Goal: Transaction & Acquisition: Download file/media

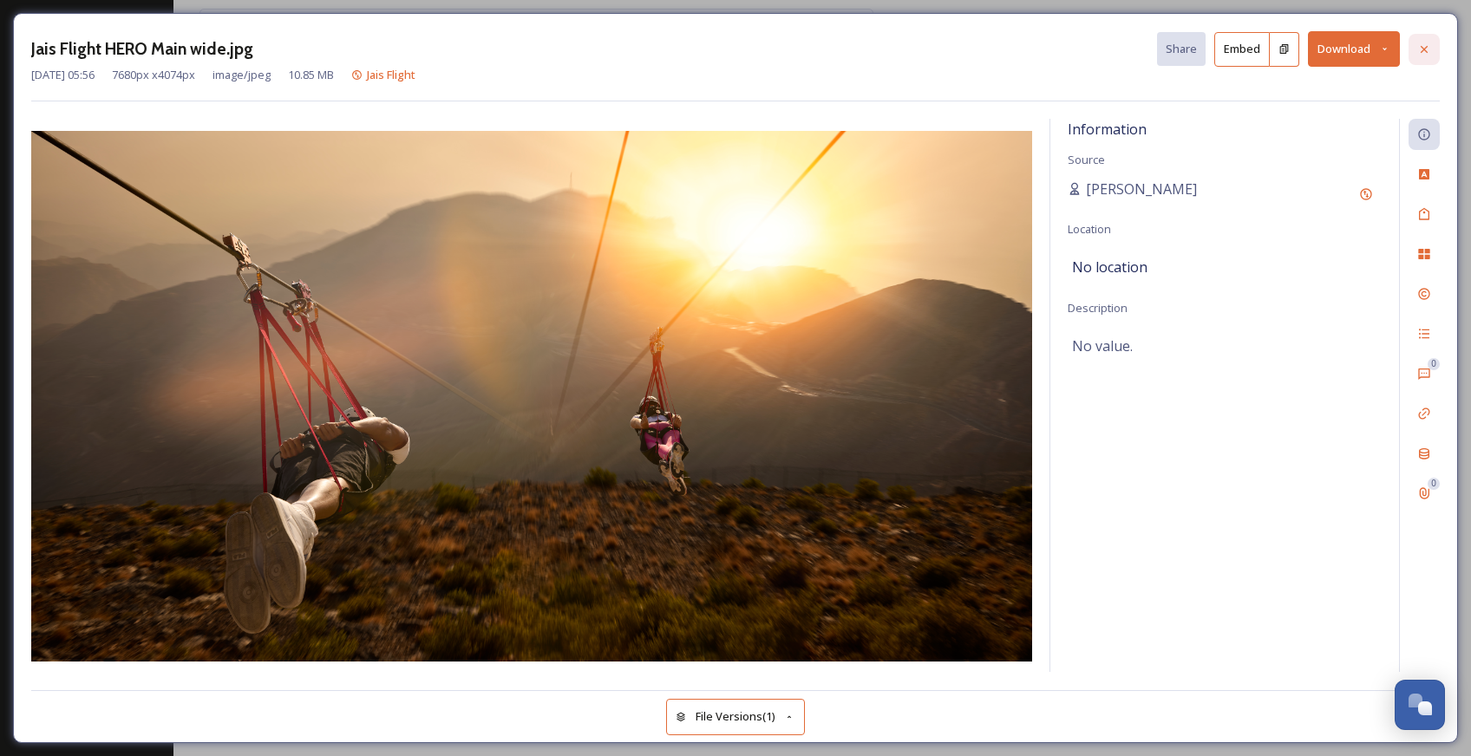
click at [1426, 49] on icon at bounding box center [1424, 49] width 14 height 14
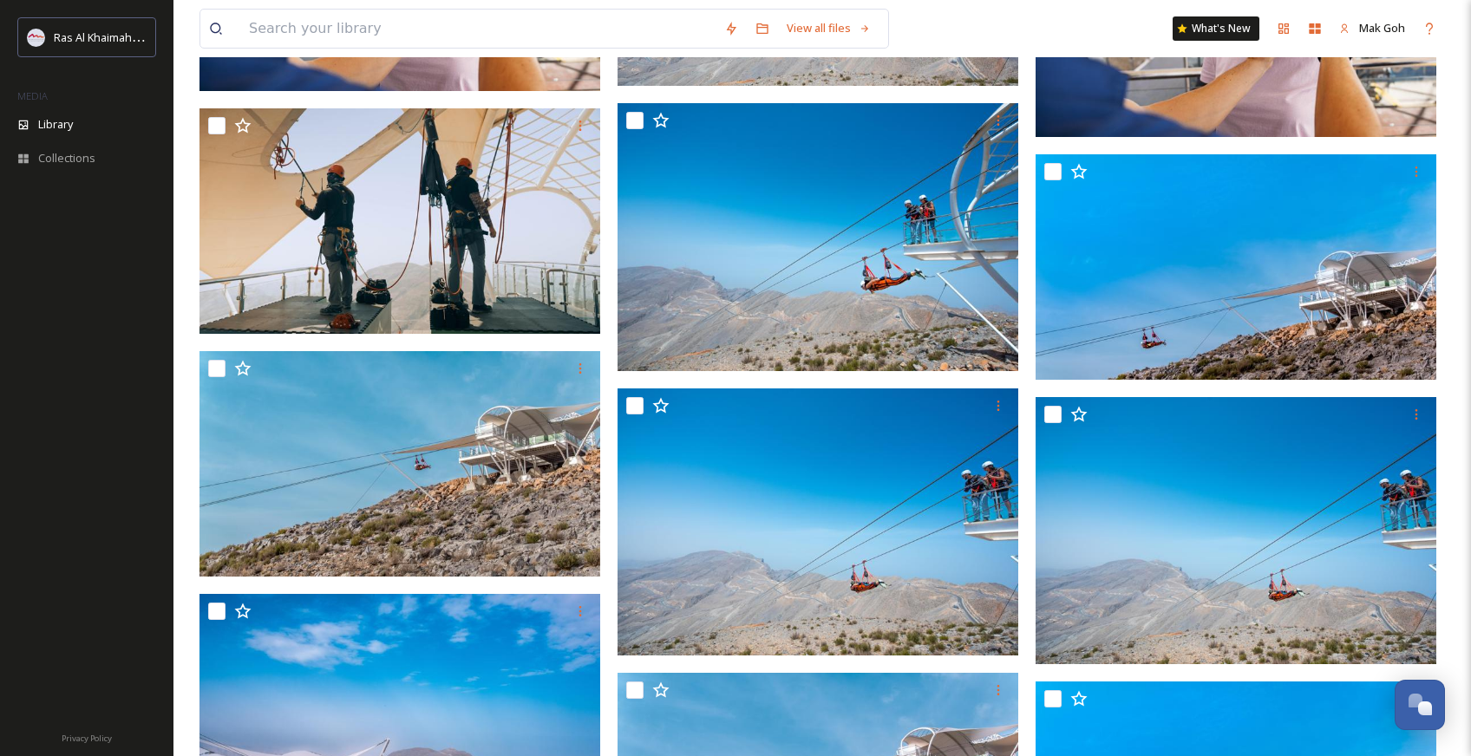
scroll to position [3482, 0]
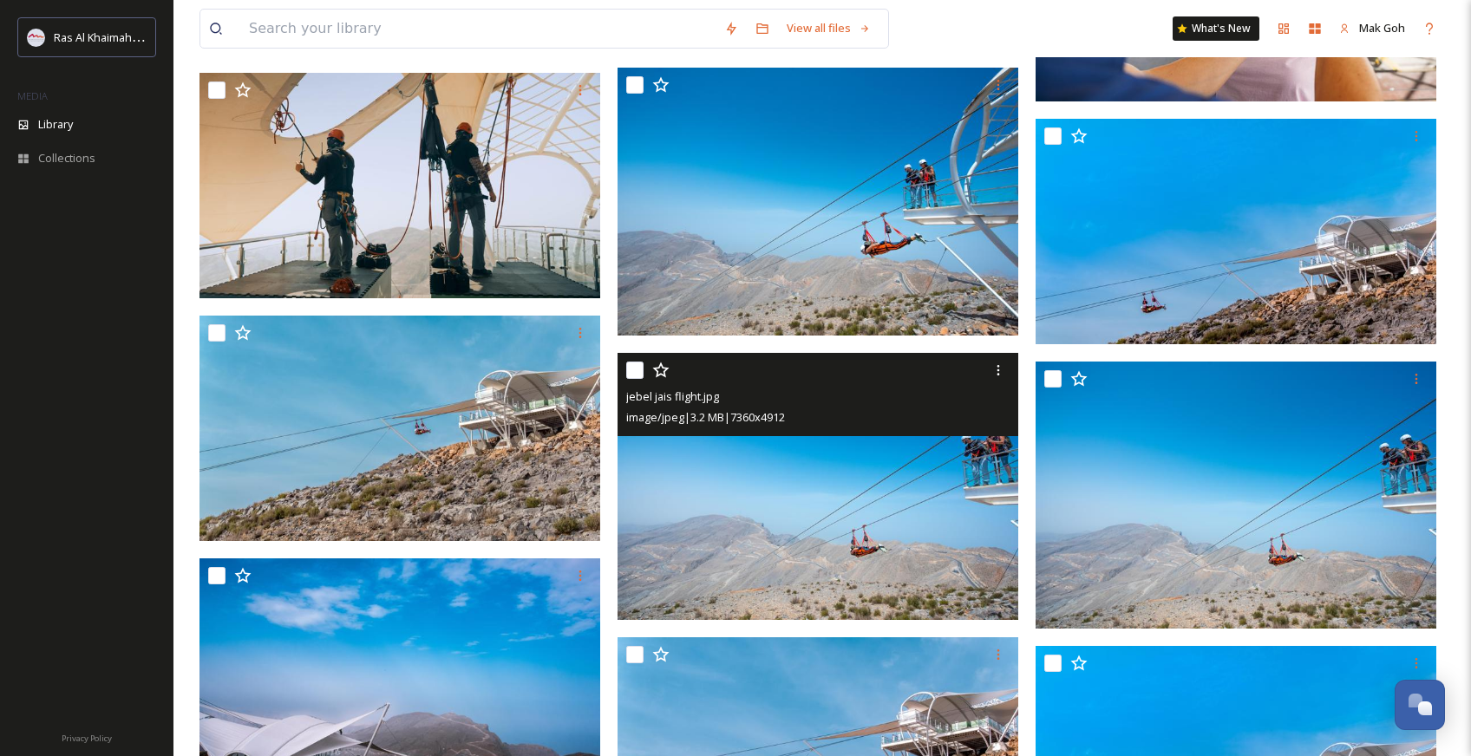
click at [895, 434] on div "jebel jais flight.jpg image/jpeg | 3.2 MB | 7360 x 4912" at bounding box center [818, 394] width 401 height 83
click at [889, 533] on img at bounding box center [818, 486] width 401 height 267
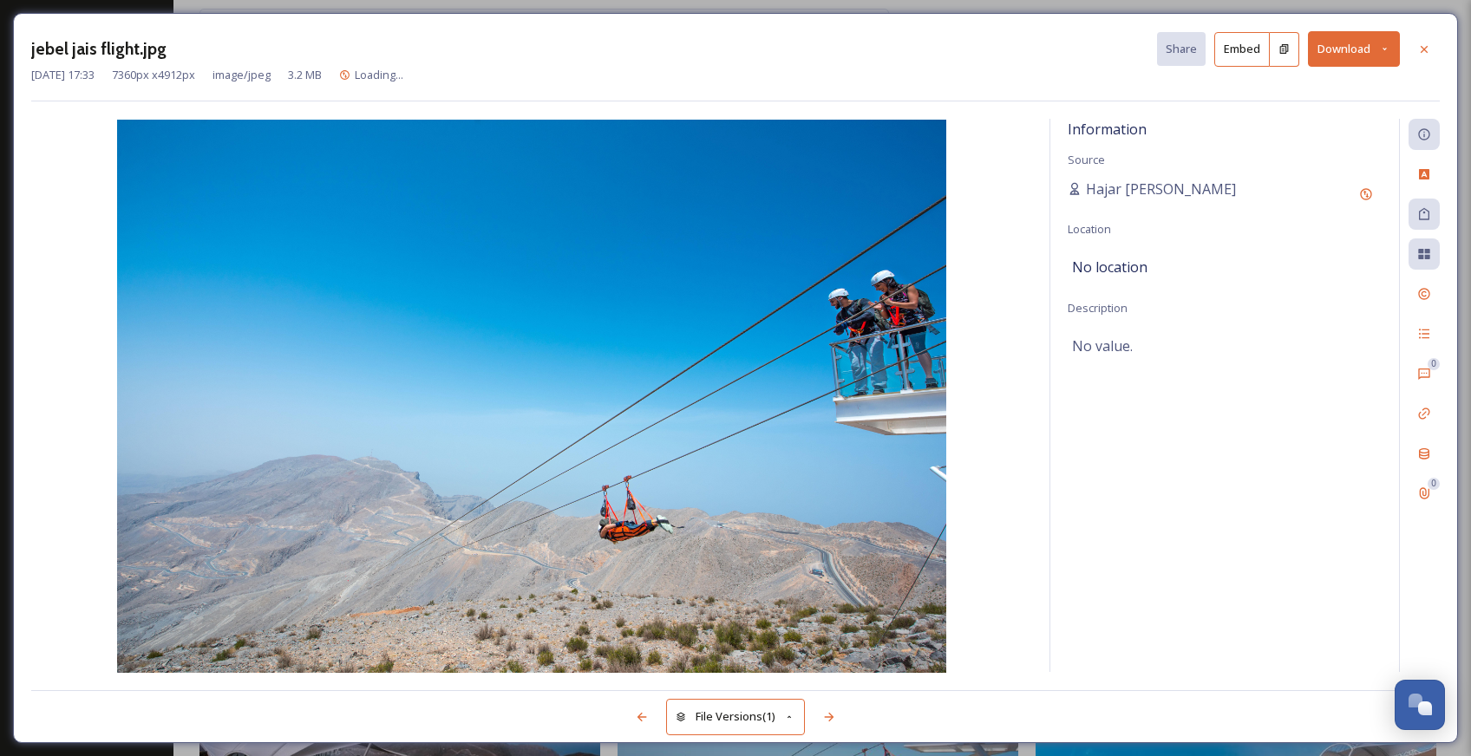
click at [1343, 58] on button "Download" at bounding box center [1354, 49] width 92 height 36
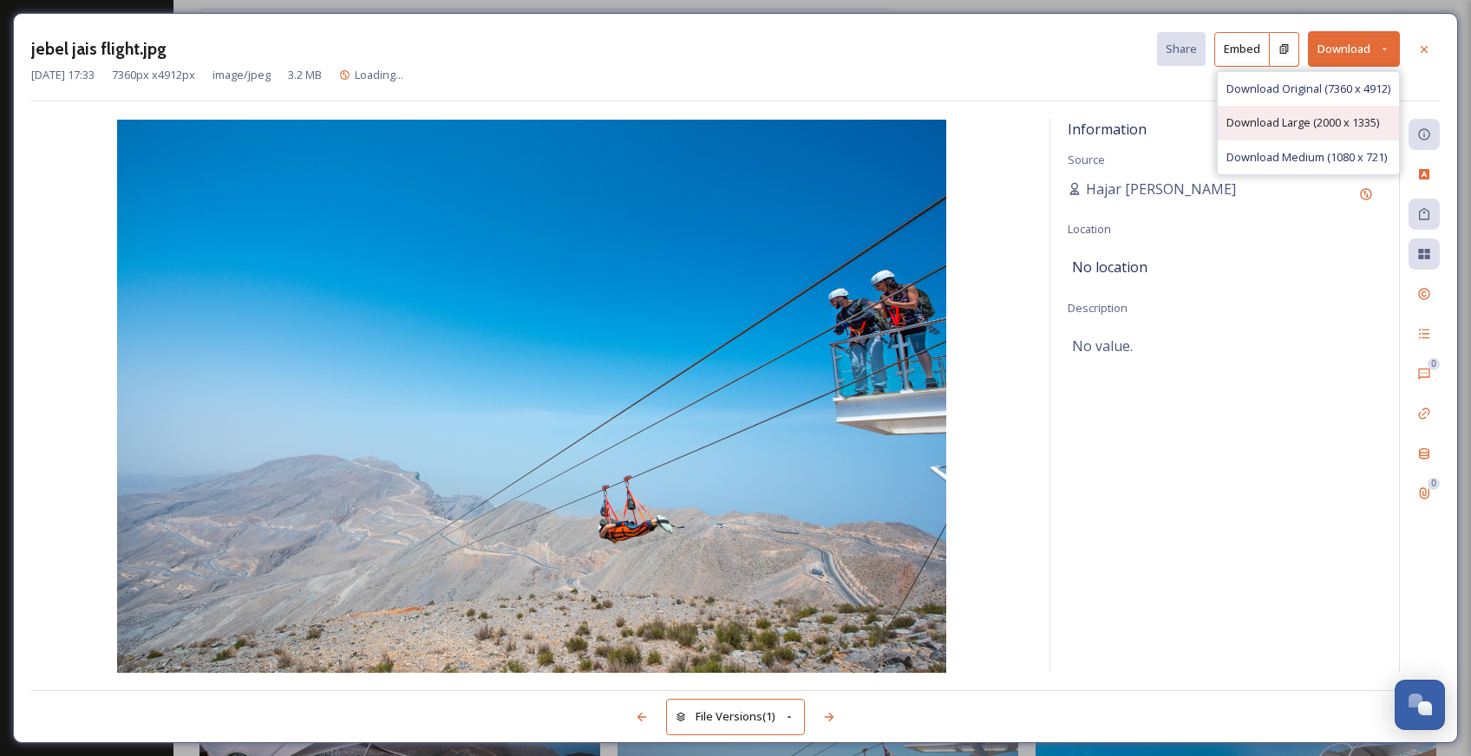
click at [1321, 127] on span "Download Large (2000 x 1335)" at bounding box center [1302, 122] width 153 height 16
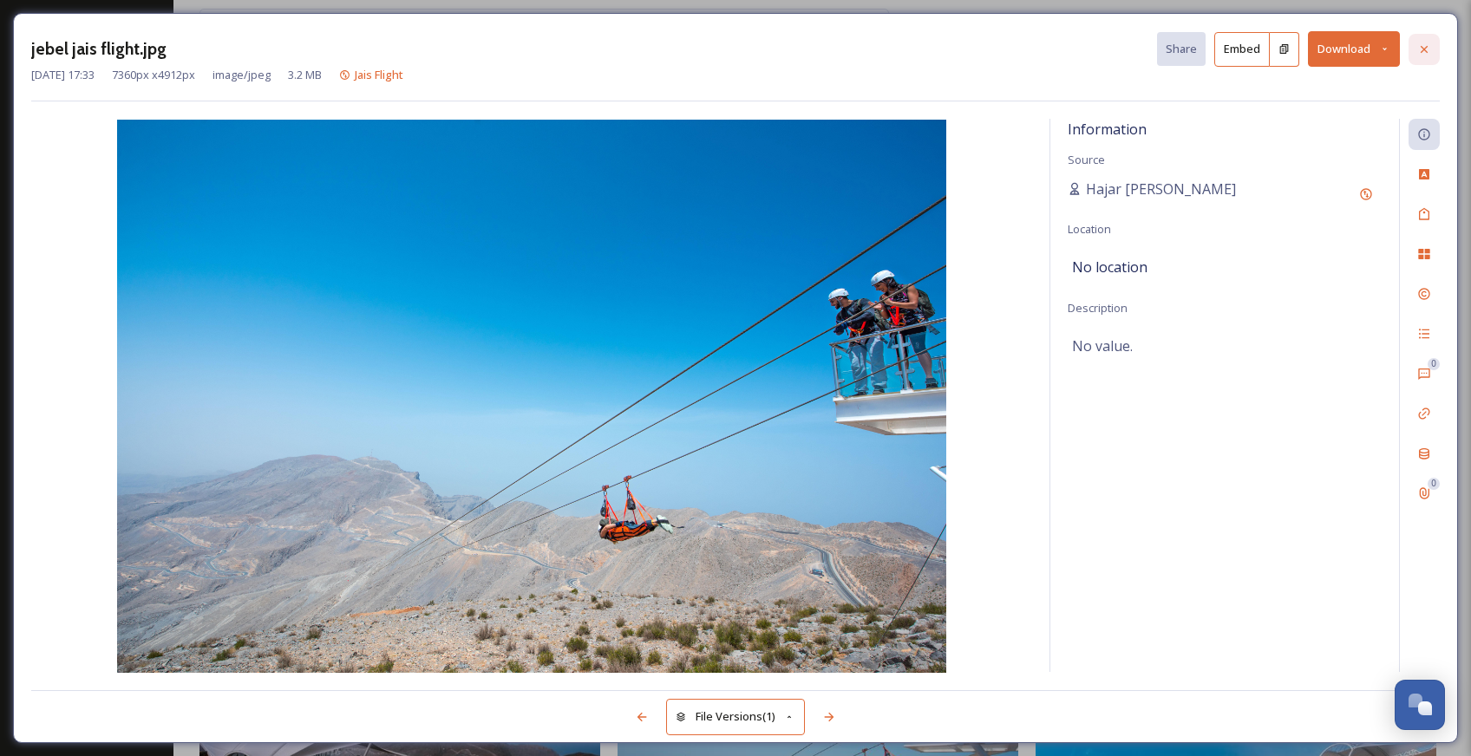
click at [1422, 49] on icon at bounding box center [1424, 48] width 7 height 7
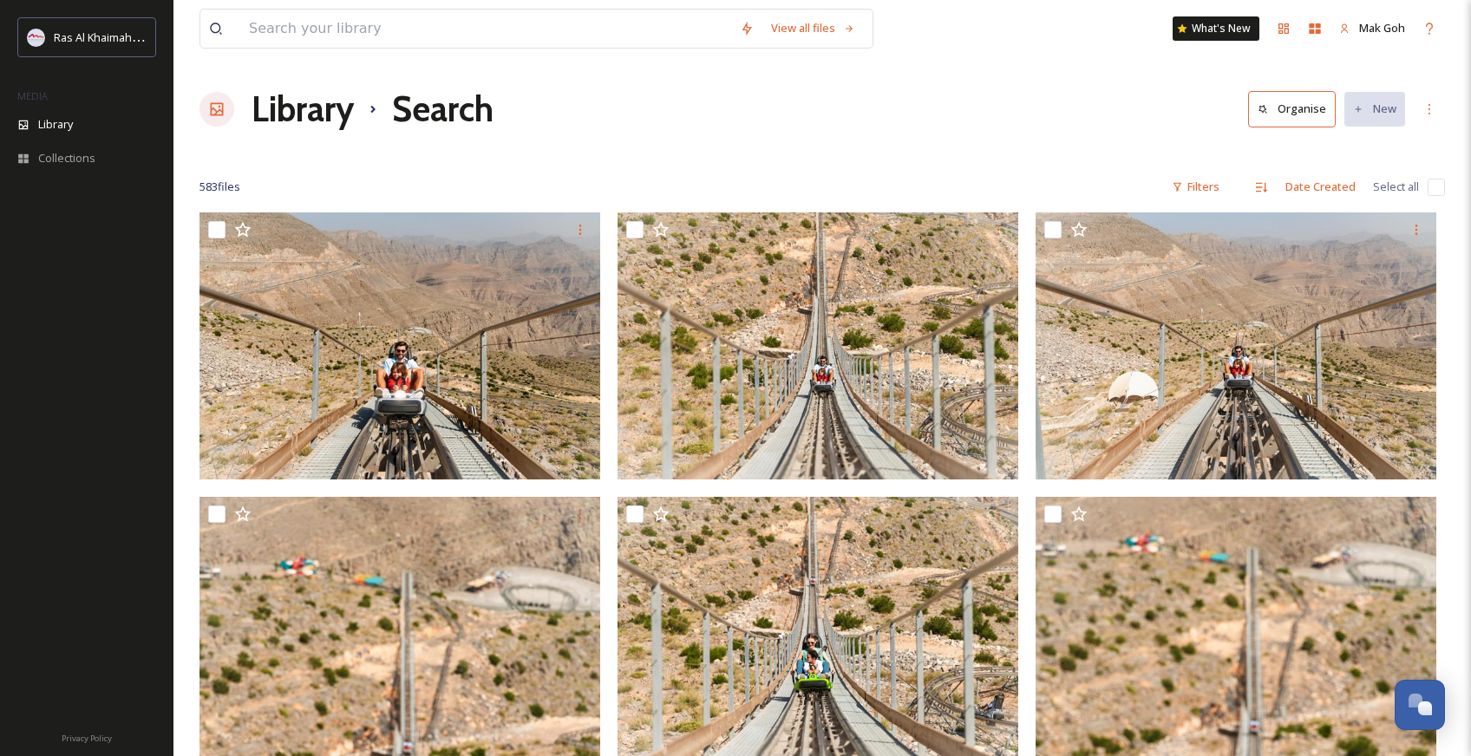
click at [296, 103] on h1 "Library" at bounding box center [303, 109] width 102 height 52
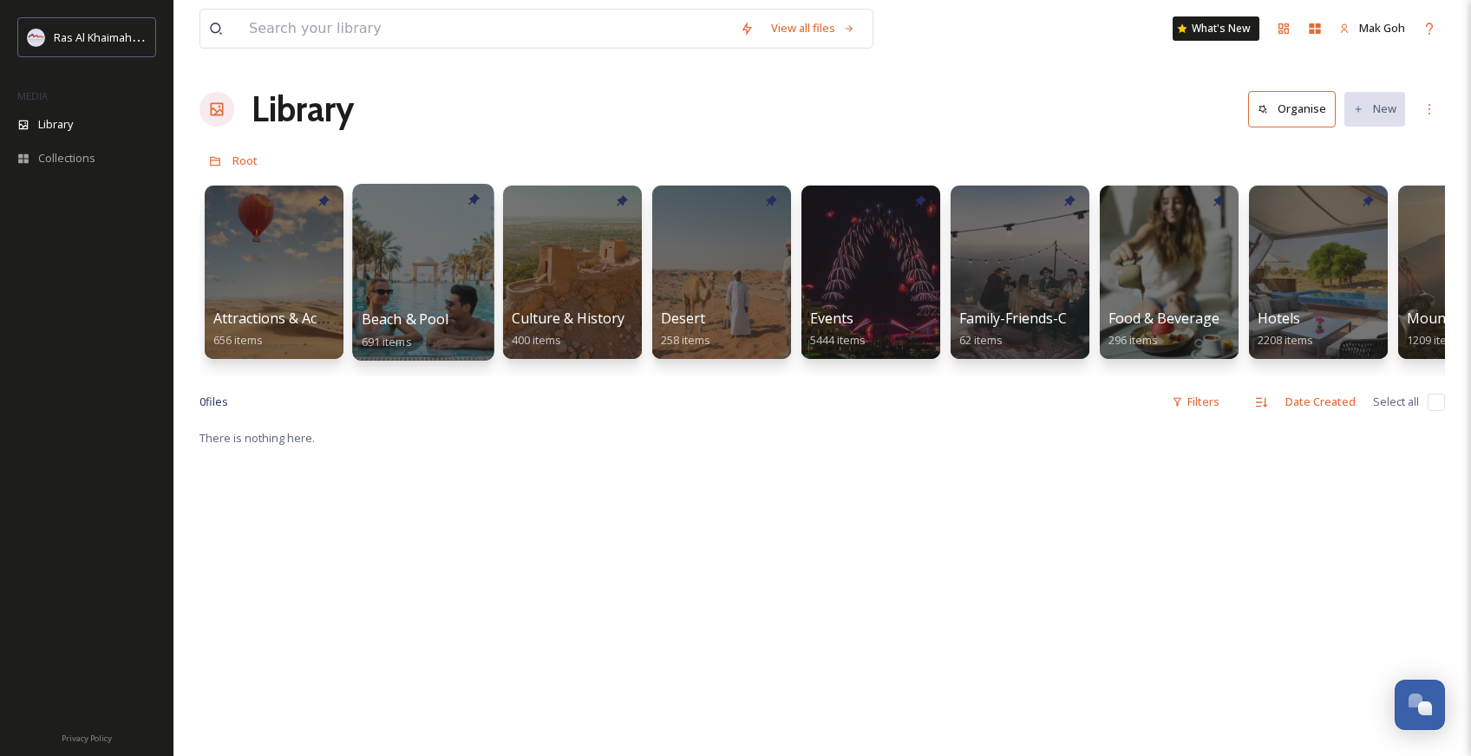
click at [390, 240] on div at bounding box center [422, 272] width 141 height 177
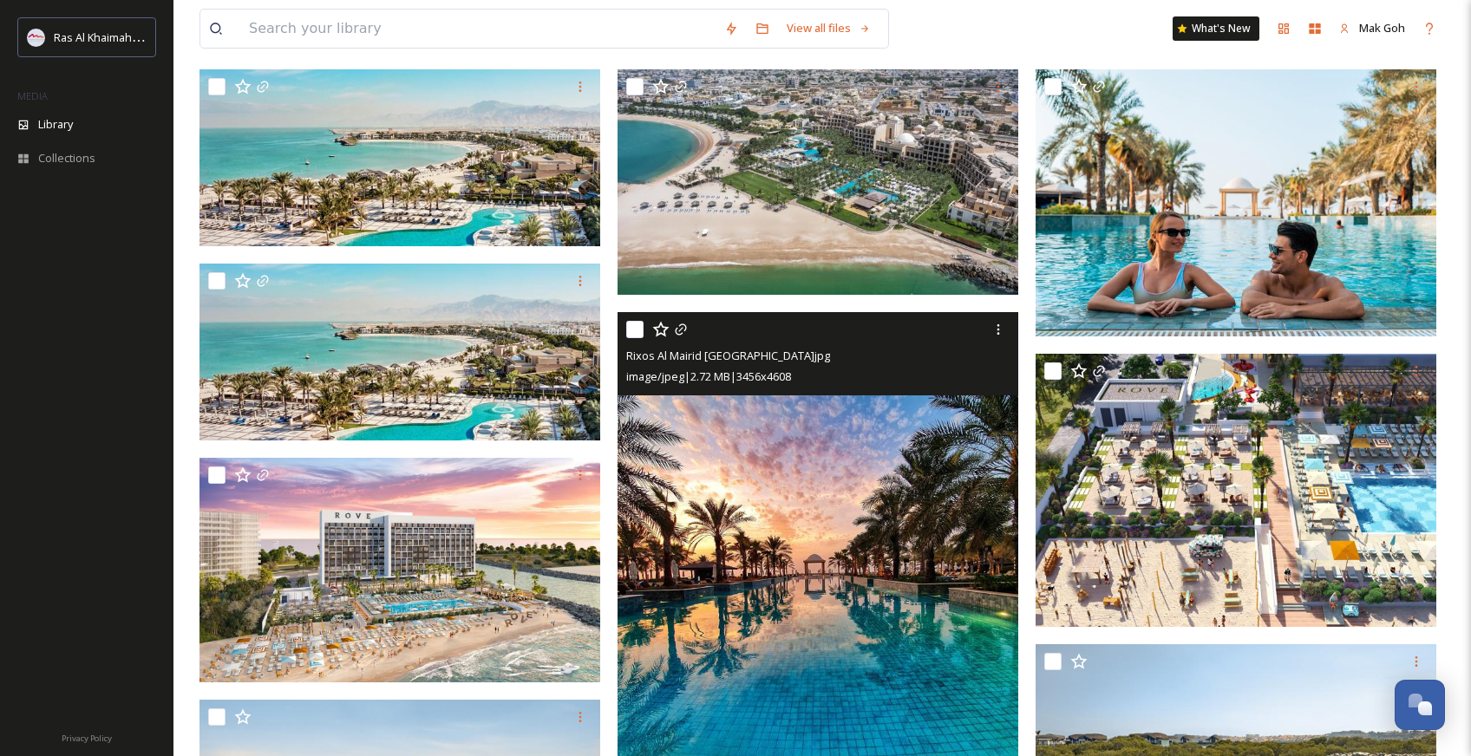
scroll to position [169, 0]
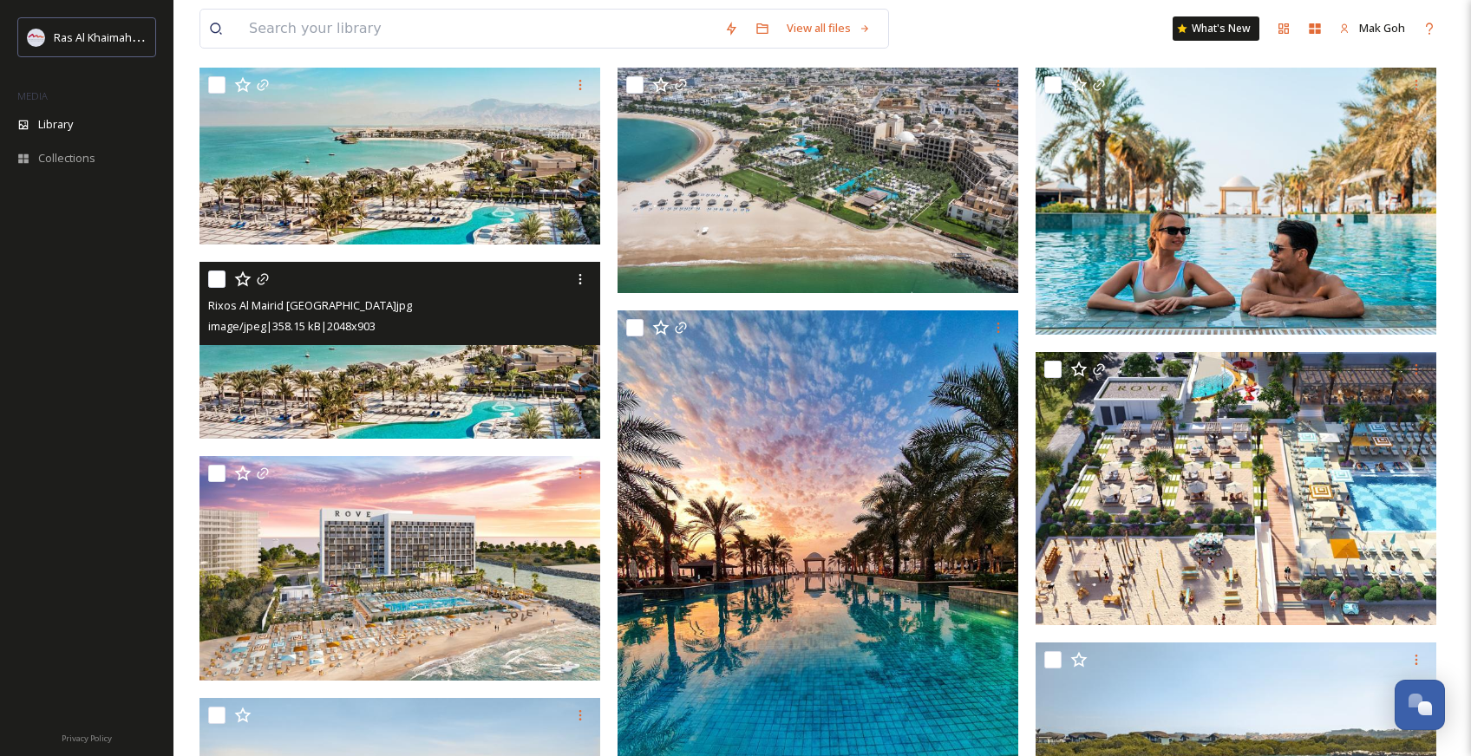
click at [481, 411] on img at bounding box center [399, 350] width 401 height 177
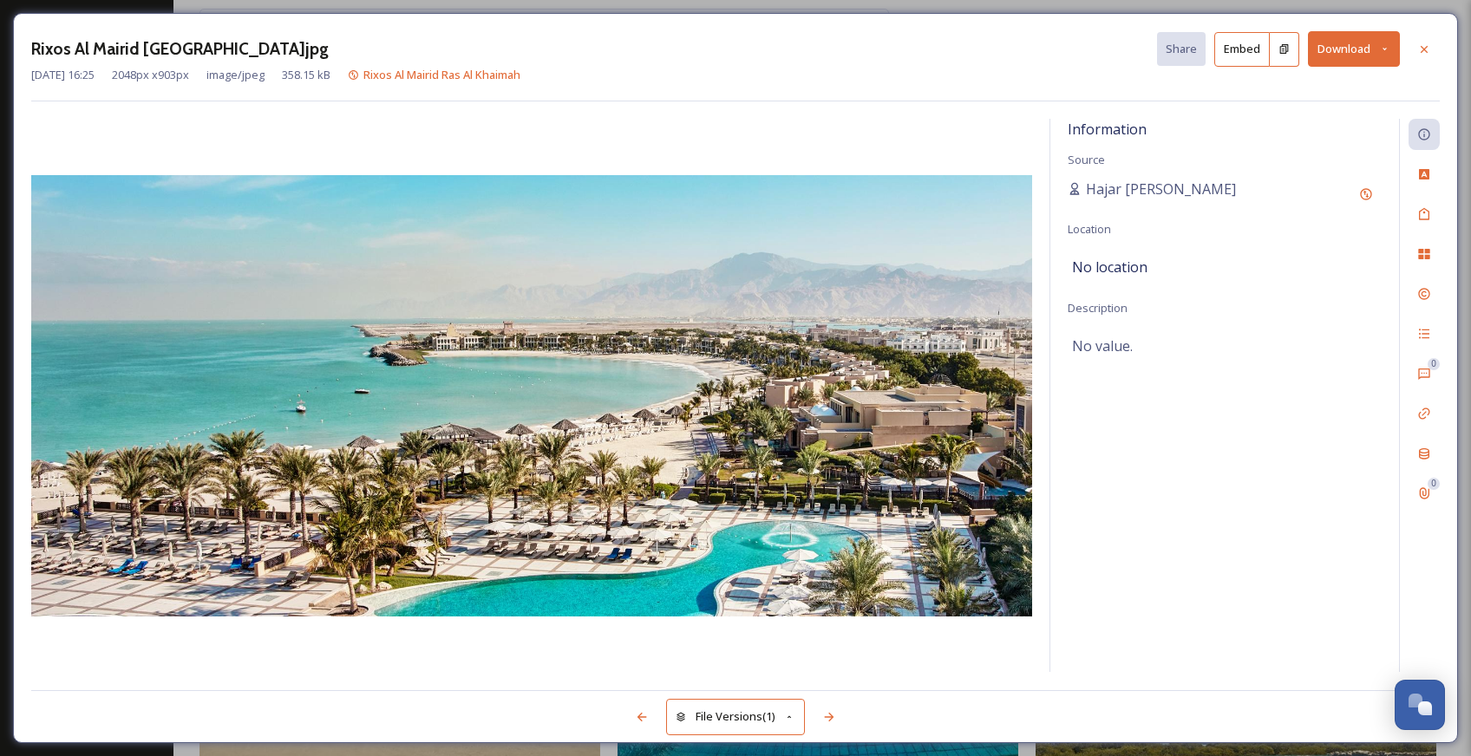
click at [1335, 44] on button "Download" at bounding box center [1354, 49] width 92 height 36
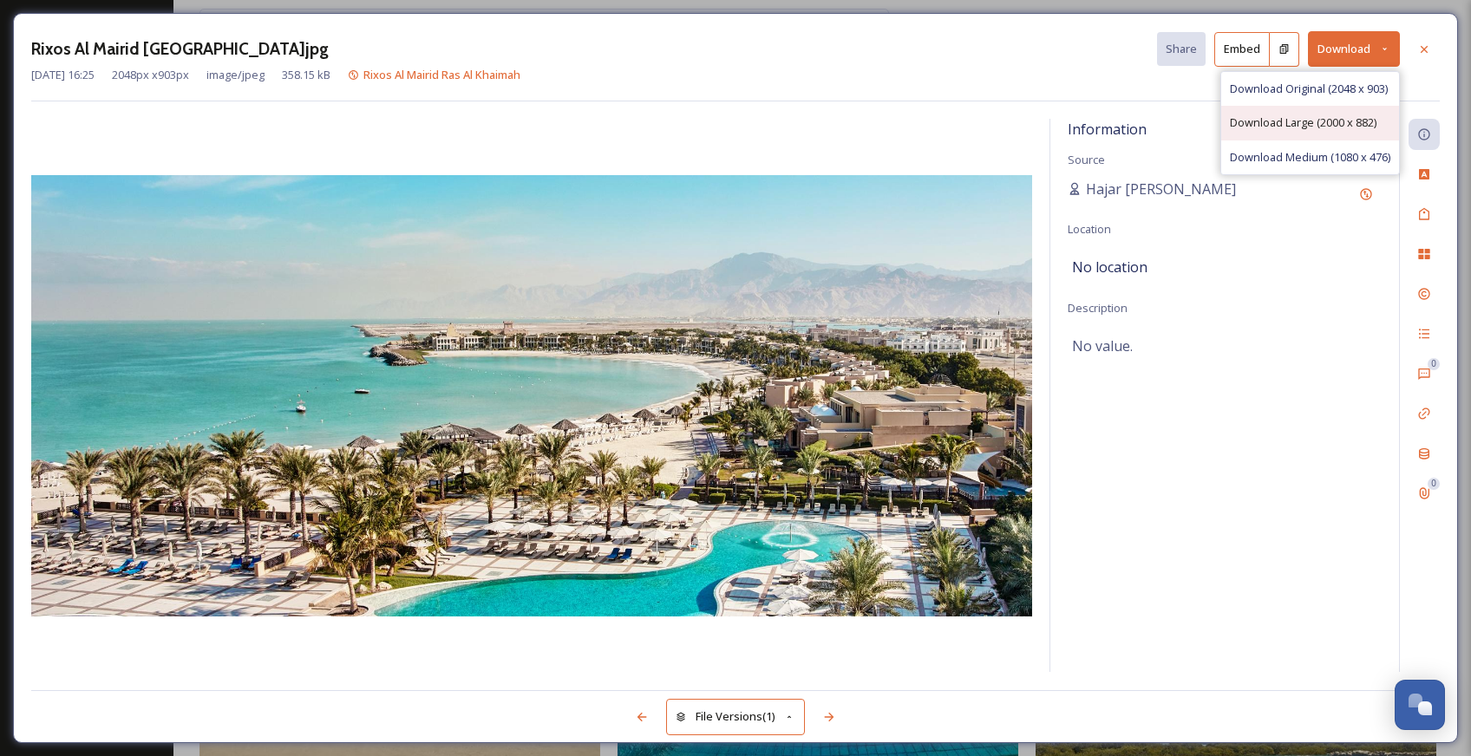
click at [1333, 108] on div "Download Large (2000 x 882)" at bounding box center [1310, 123] width 178 height 34
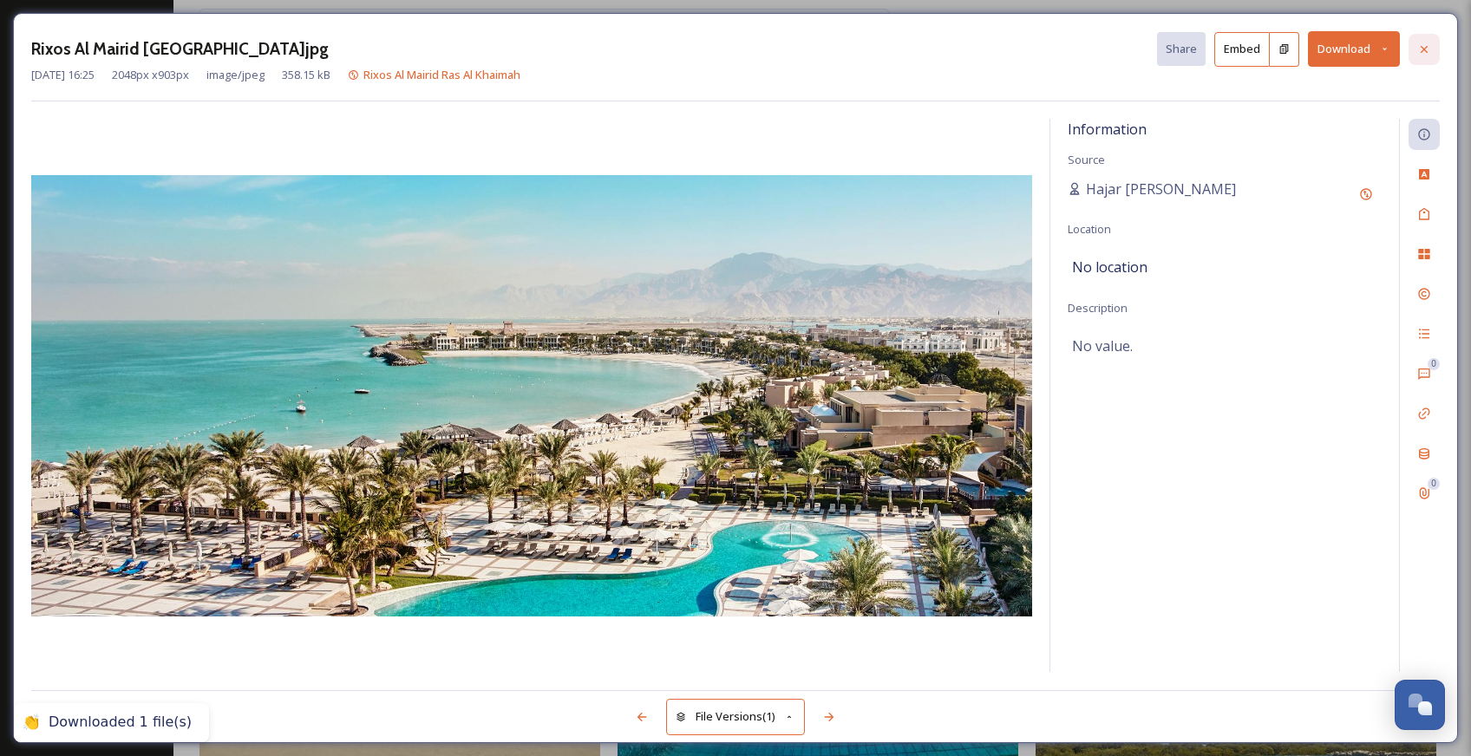
click at [1433, 51] on div at bounding box center [1423, 49] width 31 height 31
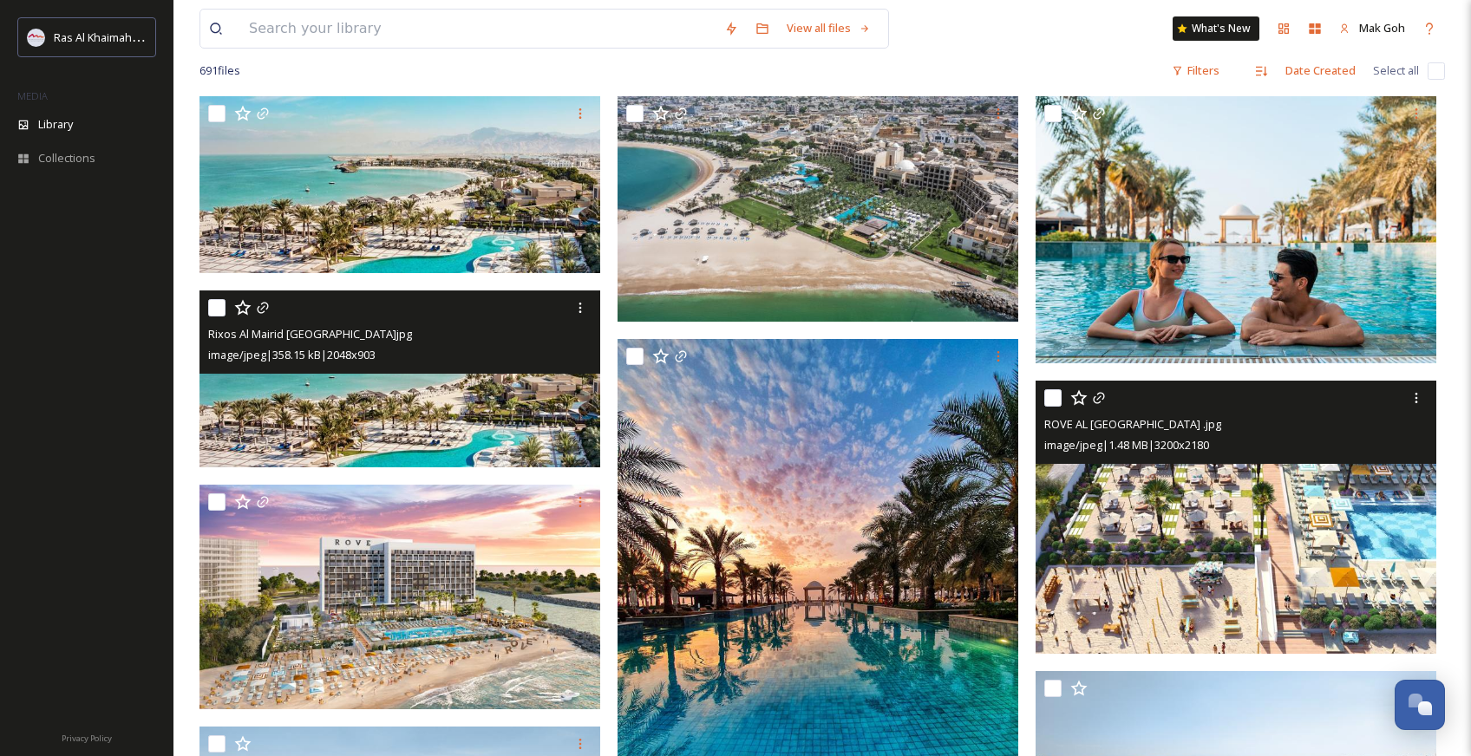
scroll to position [138, 0]
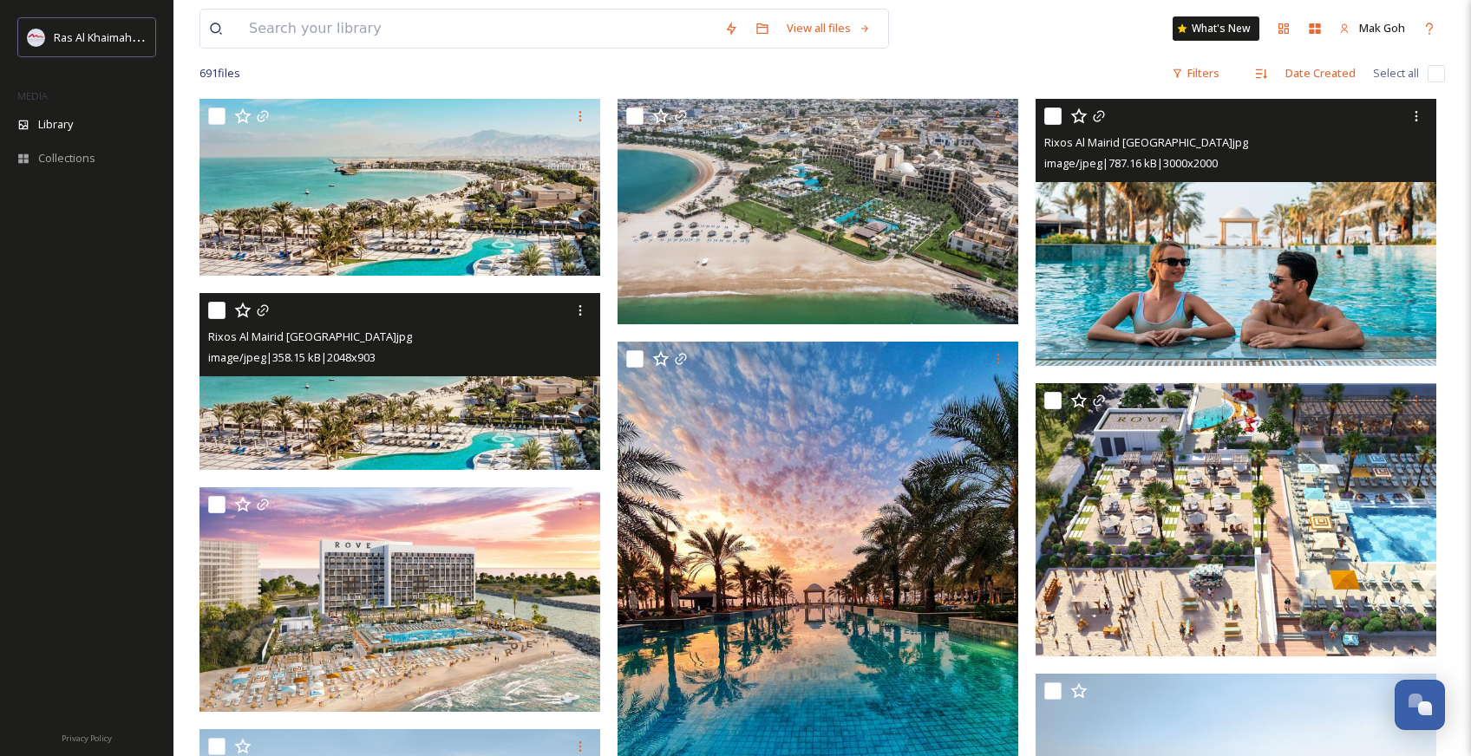
click at [1319, 291] on img at bounding box center [1236, 232] width 401 height 267
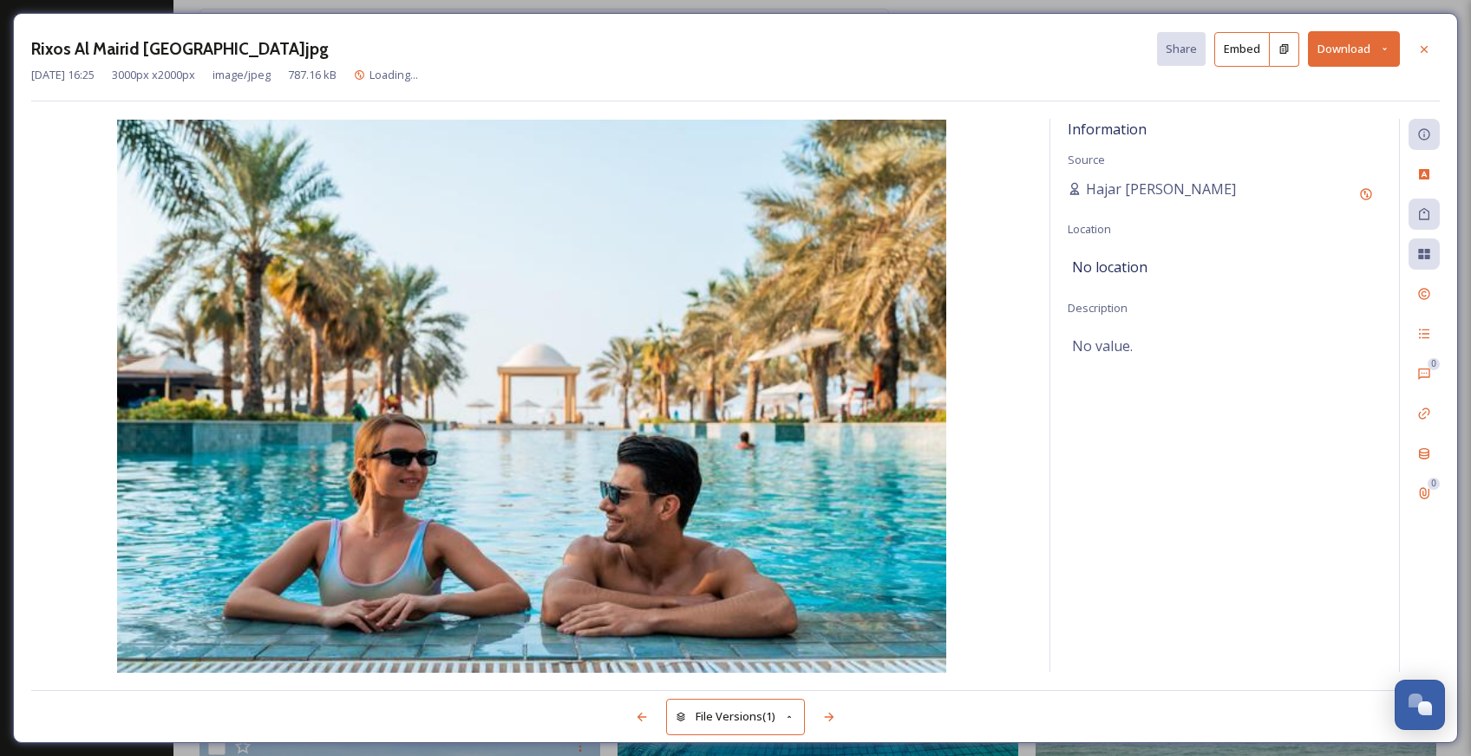
click at [1356, 49] on button "Download" at bounding box center [1354, 49] width 92 height 36
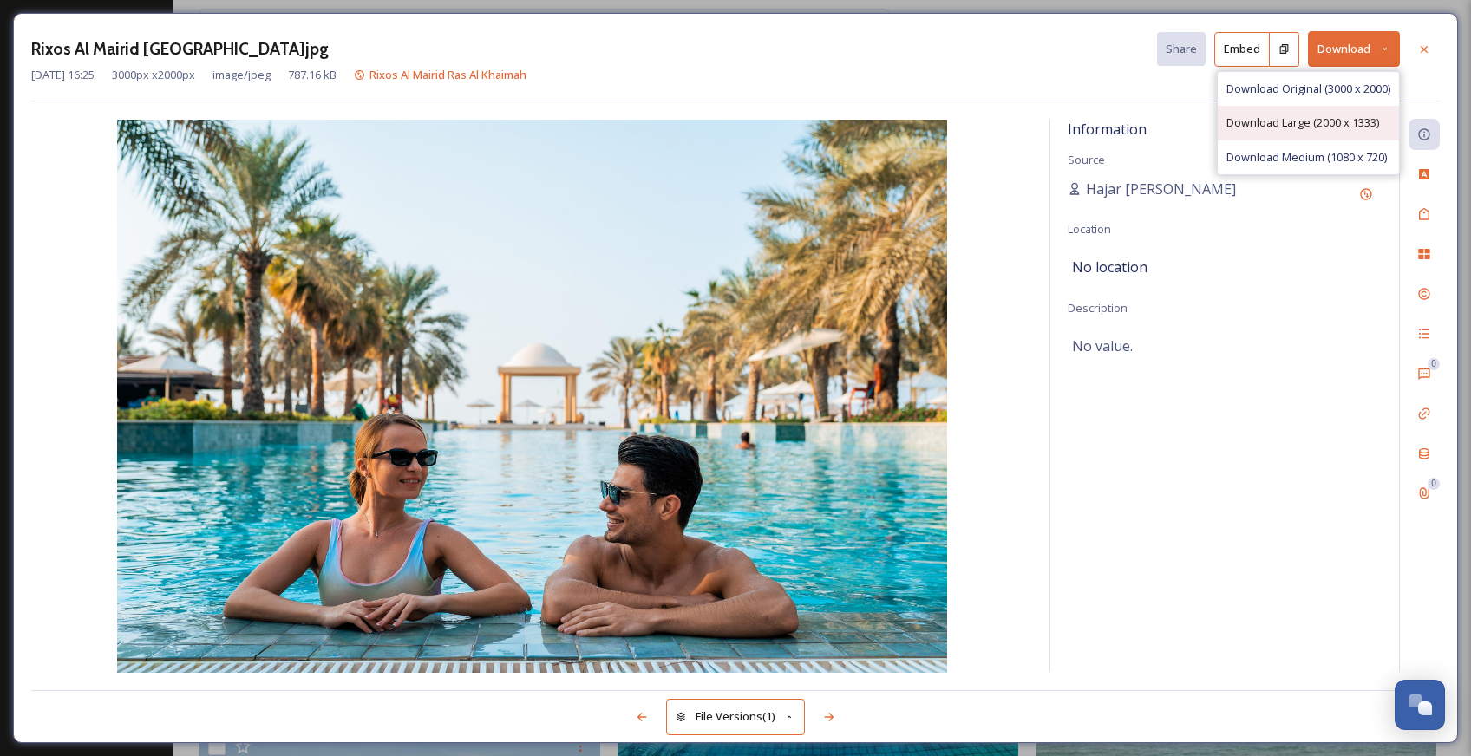
click at [1333, 115] on span "Download Large (2000 x 1333)" at bounding box center [1302, 122] width 153 height 16
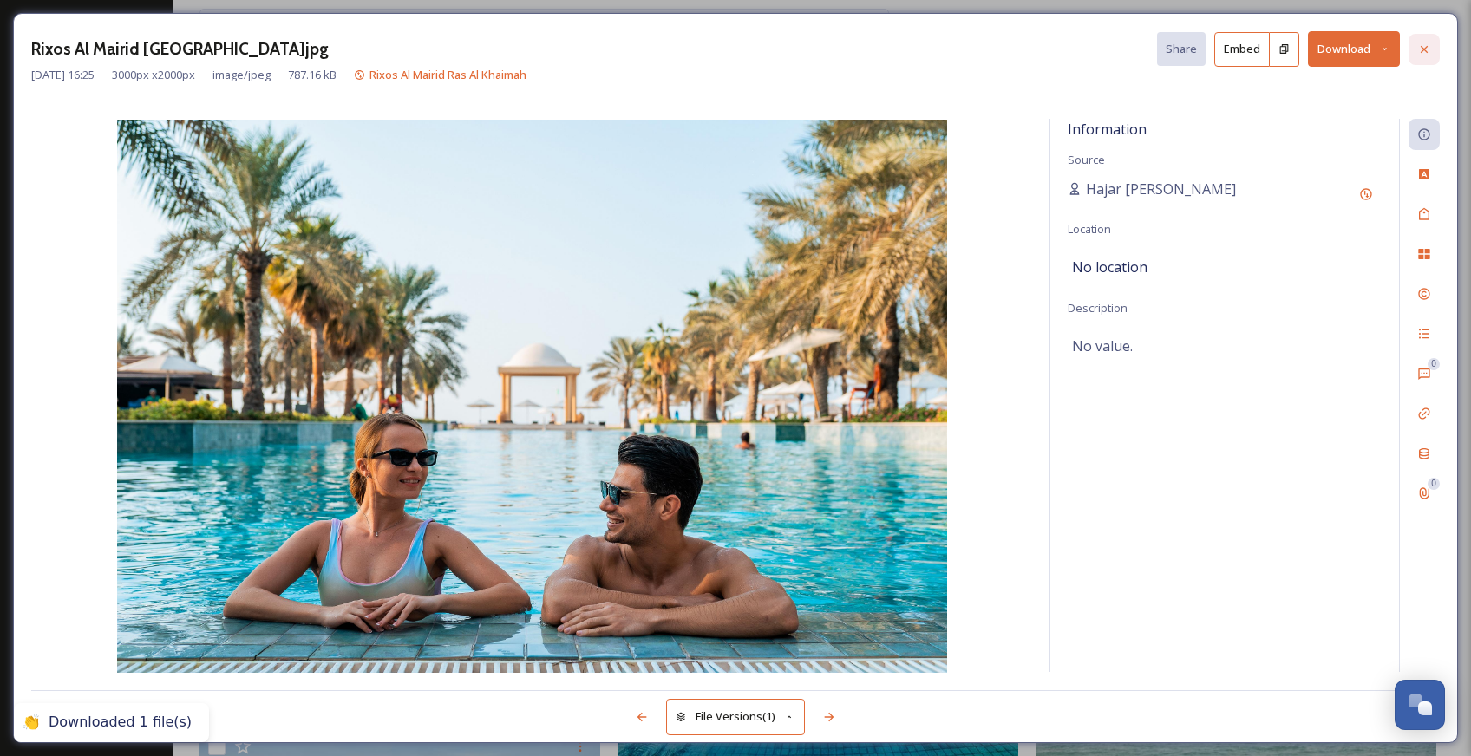
click at [1421, 57] on div at bounding box center [1423, 49] width 31 height 31
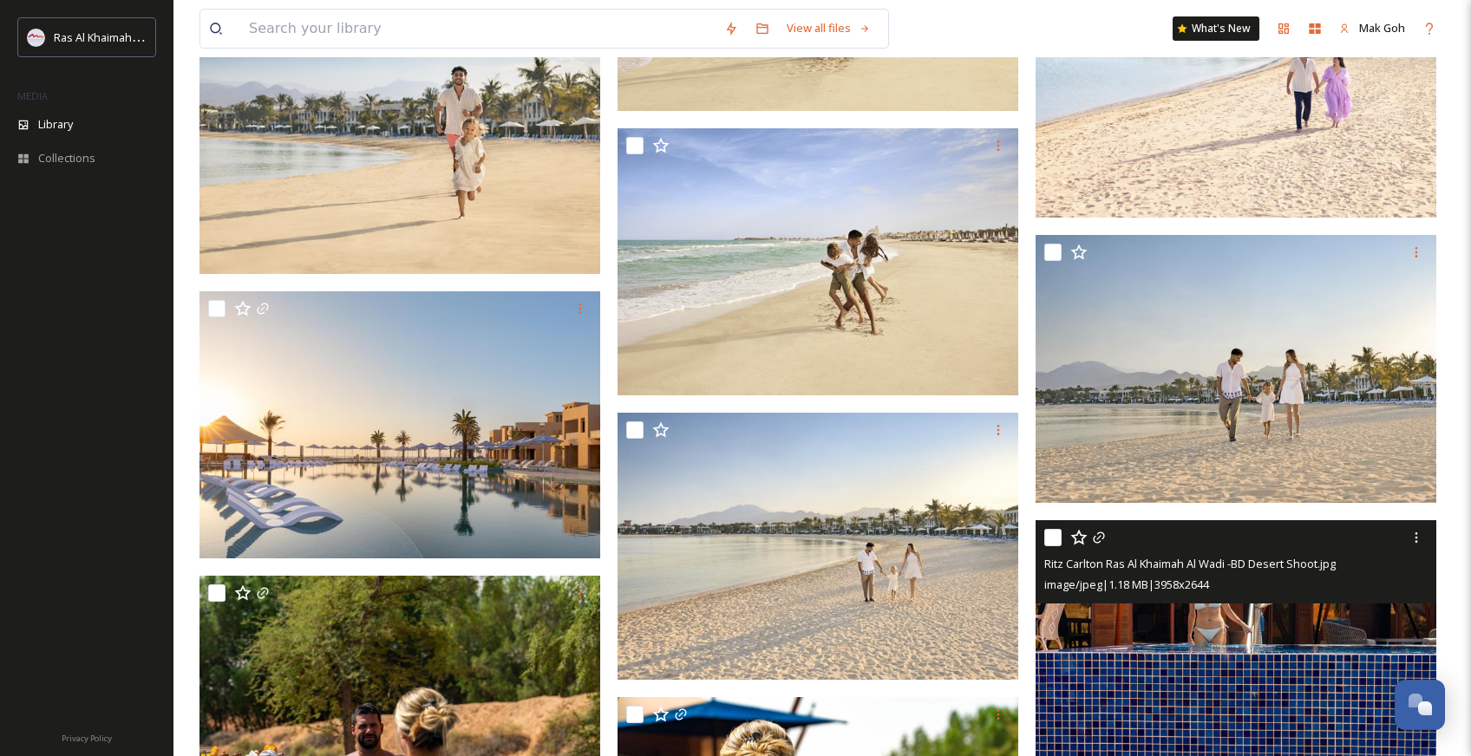
scroll to position [1431, 0]
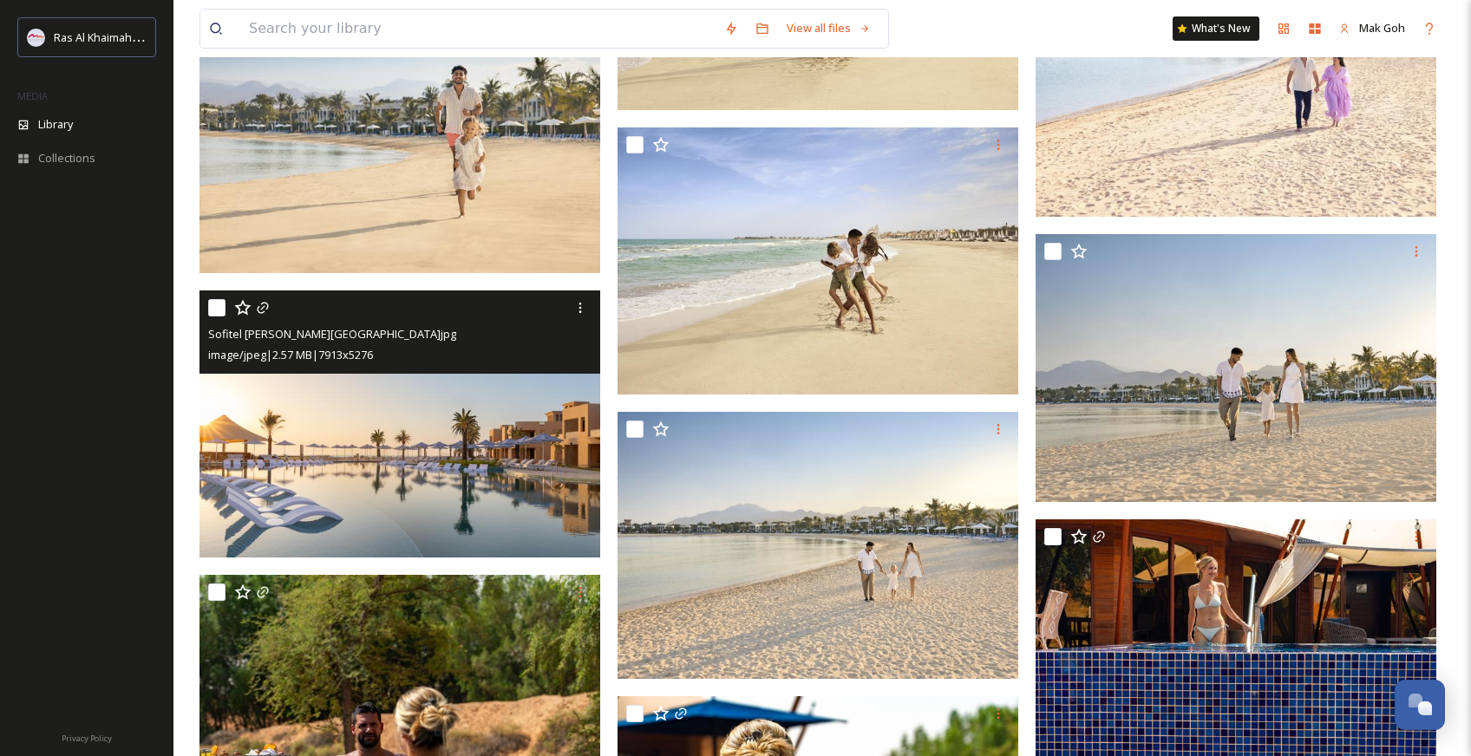
click at [499, 430] on img at bounding box center [399, 424] width 401 height 267
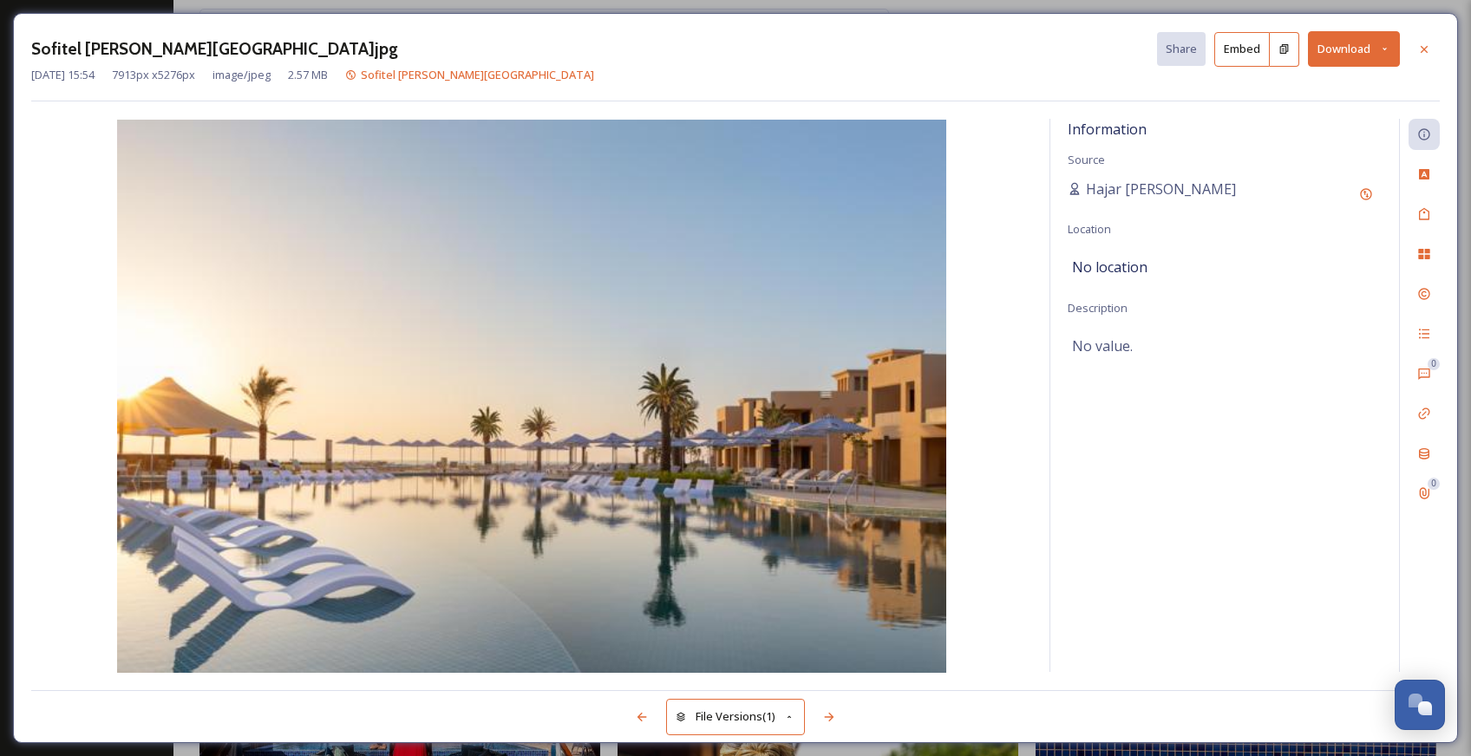
click at [1328, 53] on button "Download" at bounding box center [1354, 49] width 92 height 36
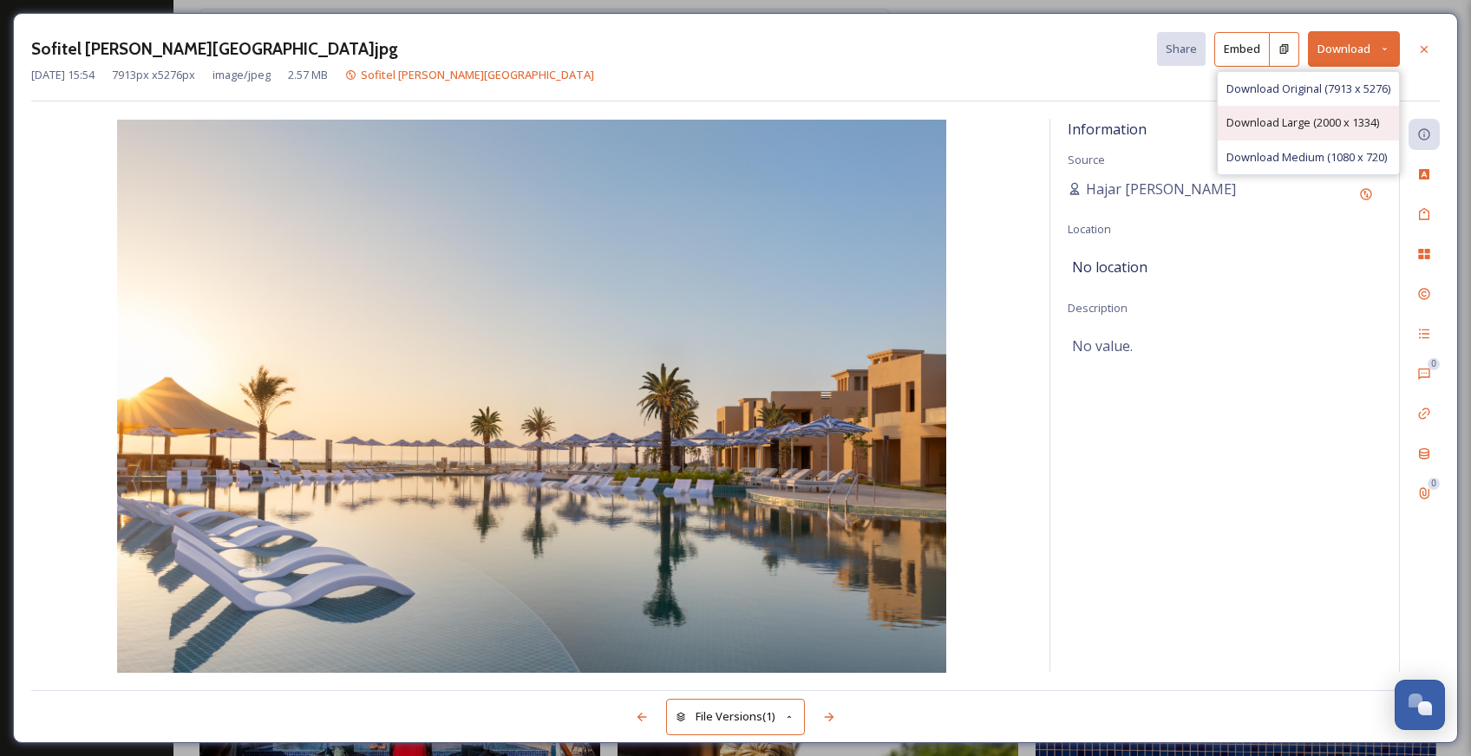
click at [1339, 127] on span "Download Large (2000 x 1334)" at bounding box center [1302, 122] width 153 height 16
